Goal: Task Accomplishment & Management: Manage account settings

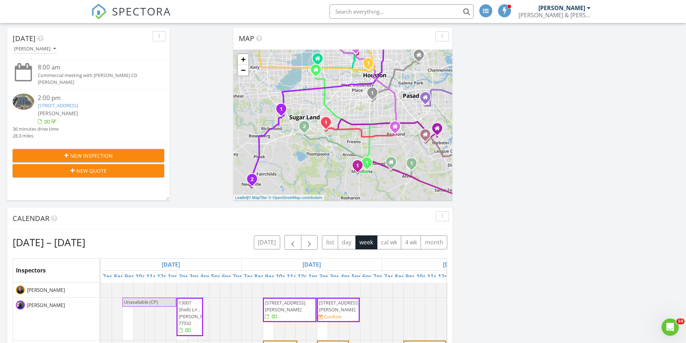
scroll to position [72, 0]
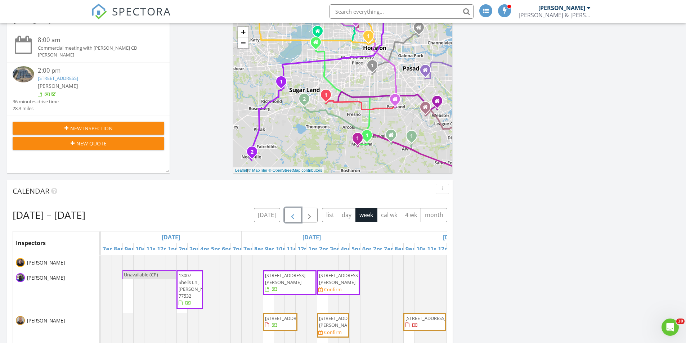
click at [291, 219] on span "button" at bounding box center [292, 215] width 9 height 9
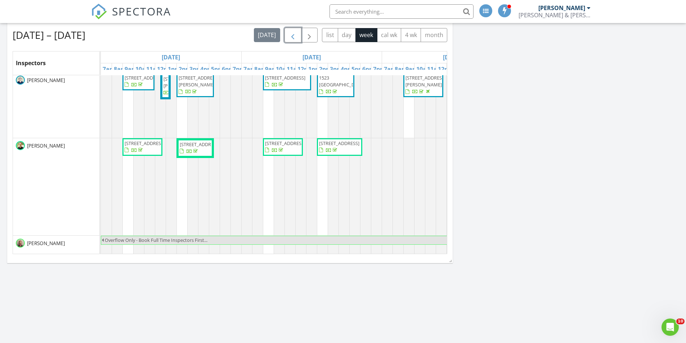
scroll to position [324, 0]
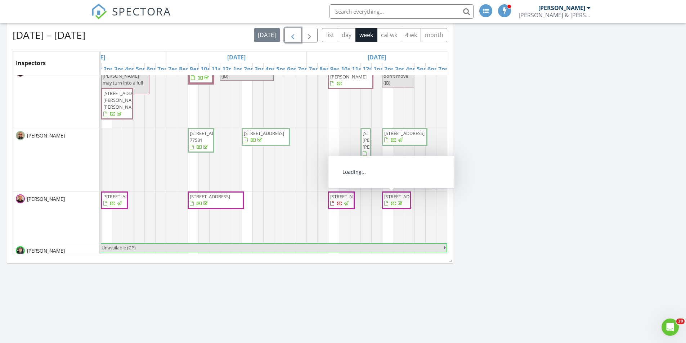
click at [395, 207] on span "424 15th St #105, Galveston 77550" at bounding box center [396, 200] width 26 height 14
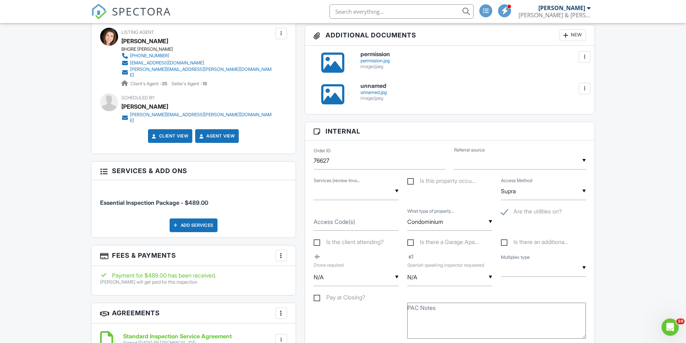
scroll to position [288, 0]
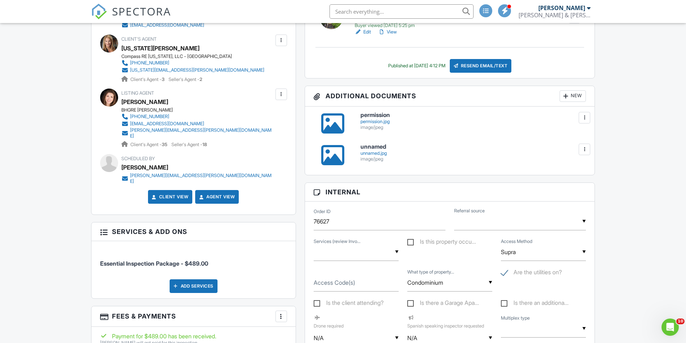
click at [334, 156] on div at bounding box center [332, 155] width 23 height 23
click at [336, 118] on div at bounding box center [332, 123] width 23 height 23
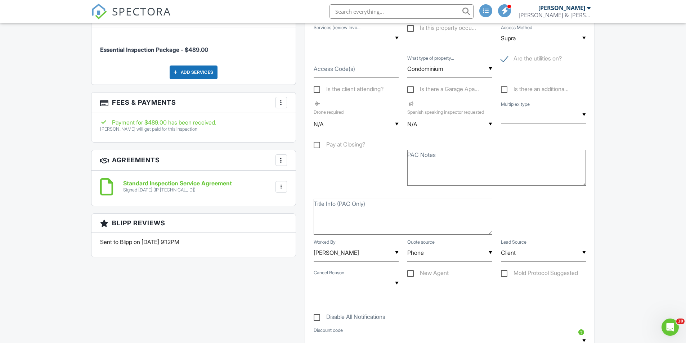
scroll to position [432, 0]
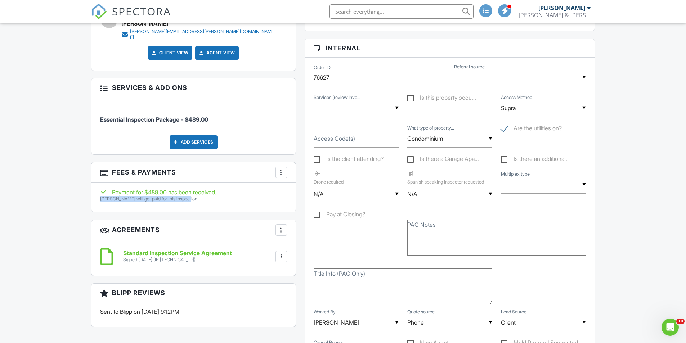
drag, startPoint x: 101, startPoint y: 190, endPoint x: 215, endPoint y: 195, distance: 114.2
click at [193, 196] on p "Aaron Paul will get paid for this inspection" at bounding box center [193, 199] width 187 height 6
click at [241, 197] on div "Payment for $489.00 has been received. Aaron Paul will get paid for this inspec…" at bounding box center [193, 197] width 204 height 29
click at [281, 169] on div at bounding box center [281, 172] width 7 height 7
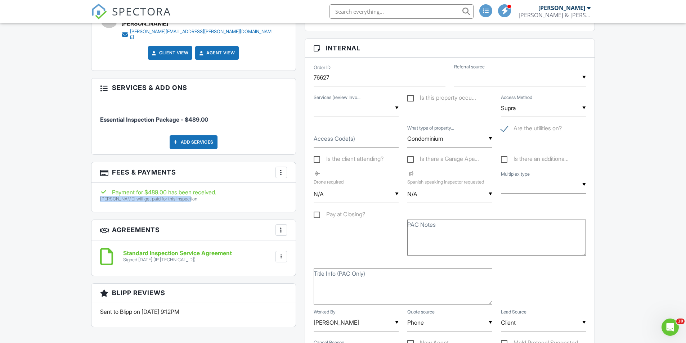
drag, startPoint x: 100, startPoint y: 191, endPoint x: 194, endPoint y: 194, distance: 93.6
click at [194, 194] on div "Payment for $489.00 has been received. Aaron Paul will get paid for this inspec…" at bounding box center [193, 197] width 204 height 29
click at [254, 198] on div "Payment for $489.00 has been received. Aaron Paul will get paid for this inspec…" at bounding box center [193, 197] width 204 height 29
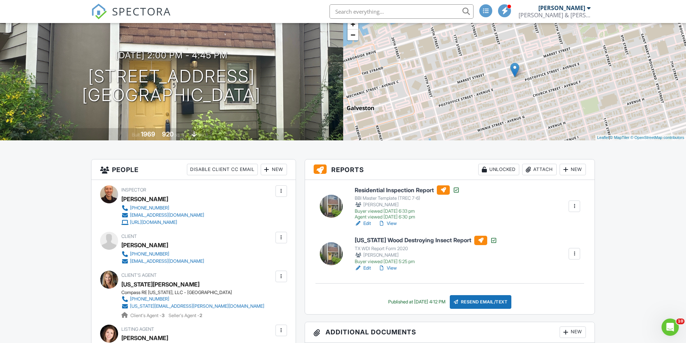
scroll to position [72, 0]
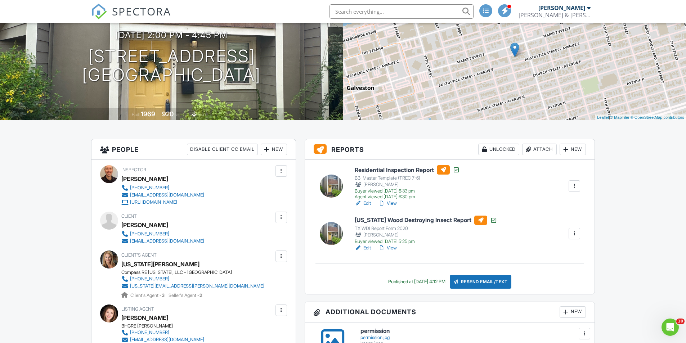
click at [388, 203] on link "View" at bounding box center [387, 203] width 19 height 7
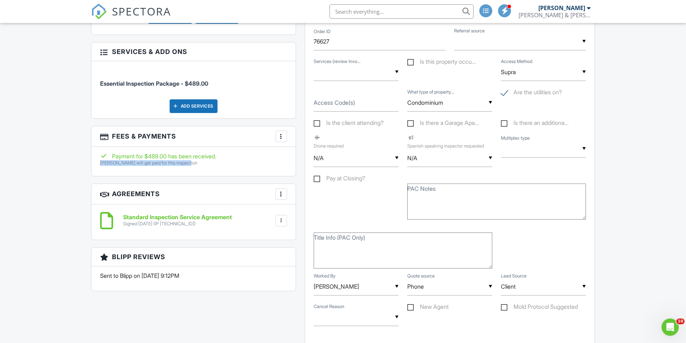
drag, startPoint x: 100, startPoint y: 156, endPoint x: 198, endPoint y: 158, distance: 98.7
click at [195, 158] on div "Payment for $489.00 has been received. Aaron Paul will get paid for this inspec…" at bounding box center [193, 161] width 204 height 29
click at [252, 160] on p "Aaron Paul will get paid for this inspection" at bounding box center [193, 163] width 187 height 6
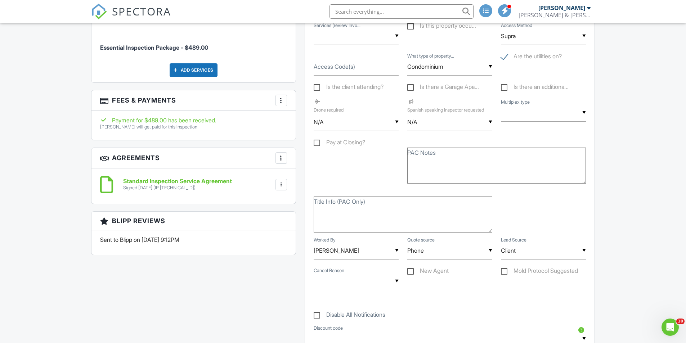
scroll to position [396, 0]
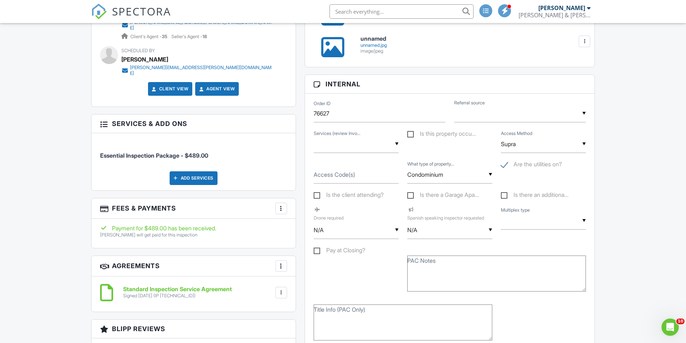
click at [277, 203] on div "More" at bounding box center [281, 209] width 12 height 12
click at [310, 258] on li "View Invoice" at bounding box center [317, 266] width 75 height 18
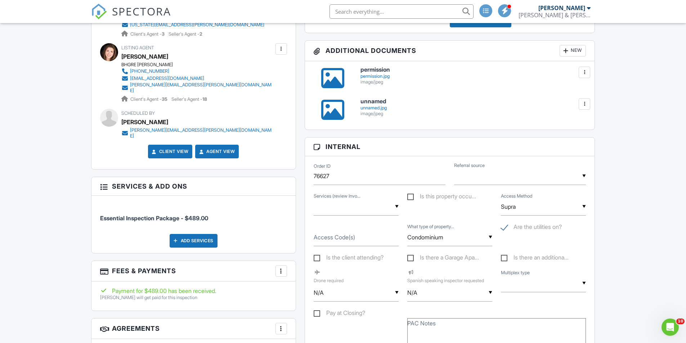
scroll to position [360, 0]
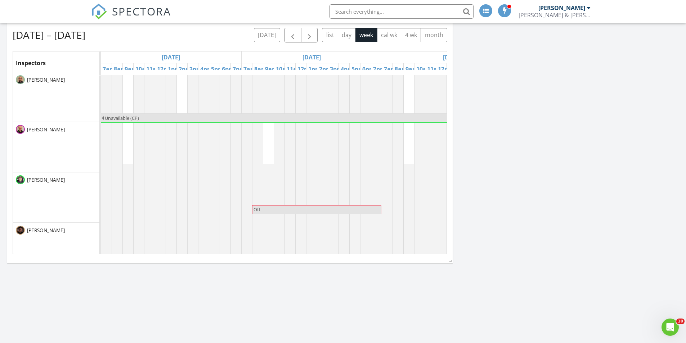
scroll to position [868, 0]
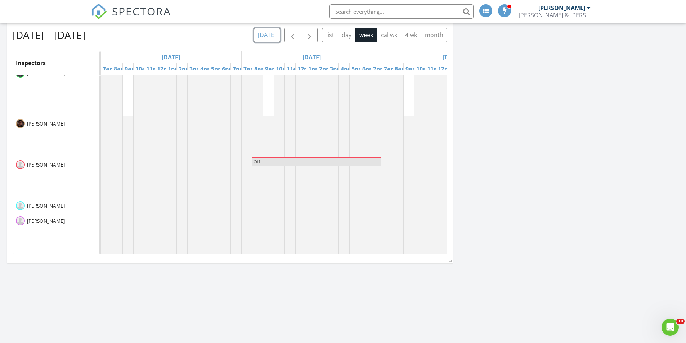
click at [273, 36] on button "today" at bounding box center [267, 35] width 26 height 14
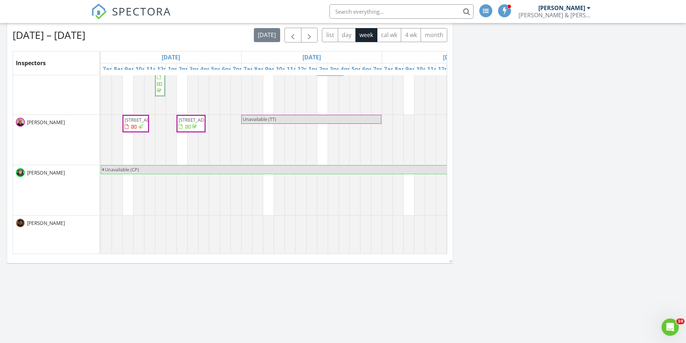
scroll to position [0, 0]
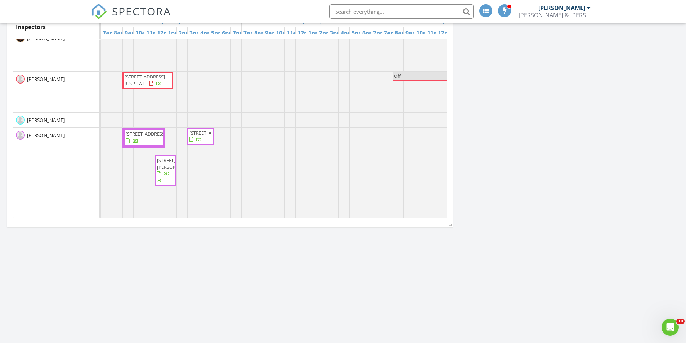
click at [162, 80] on span "2903 Blue Lakes Ln, Missouri City 77459" at bounding box center [145, 79] width 40 height 13
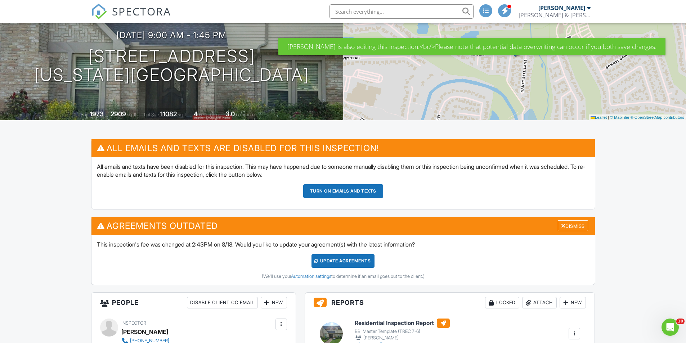
scroll to position [144, 0]
